Goal: Find specific page/section: Find specific page/section

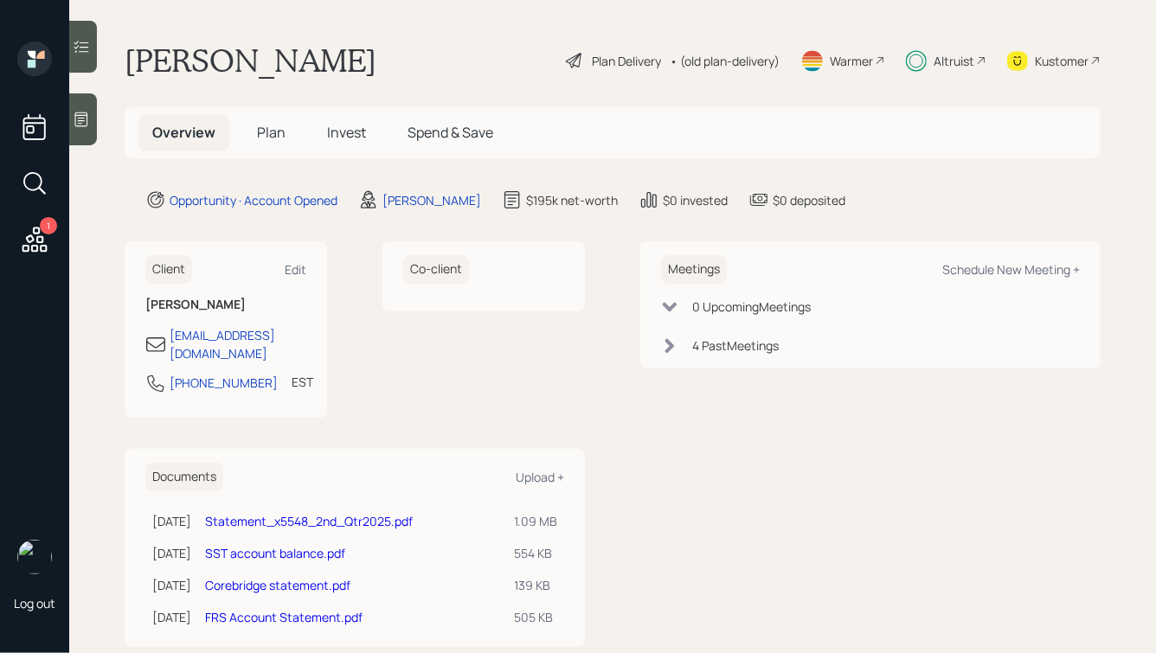
click at [42, 235] on icon at bounding box center [34, 239] width 31 height 31
click at [1058, 66] on div "Kustomer" at bounding box center [1062, 61] width 54 height 18
